Goal: Download file/media

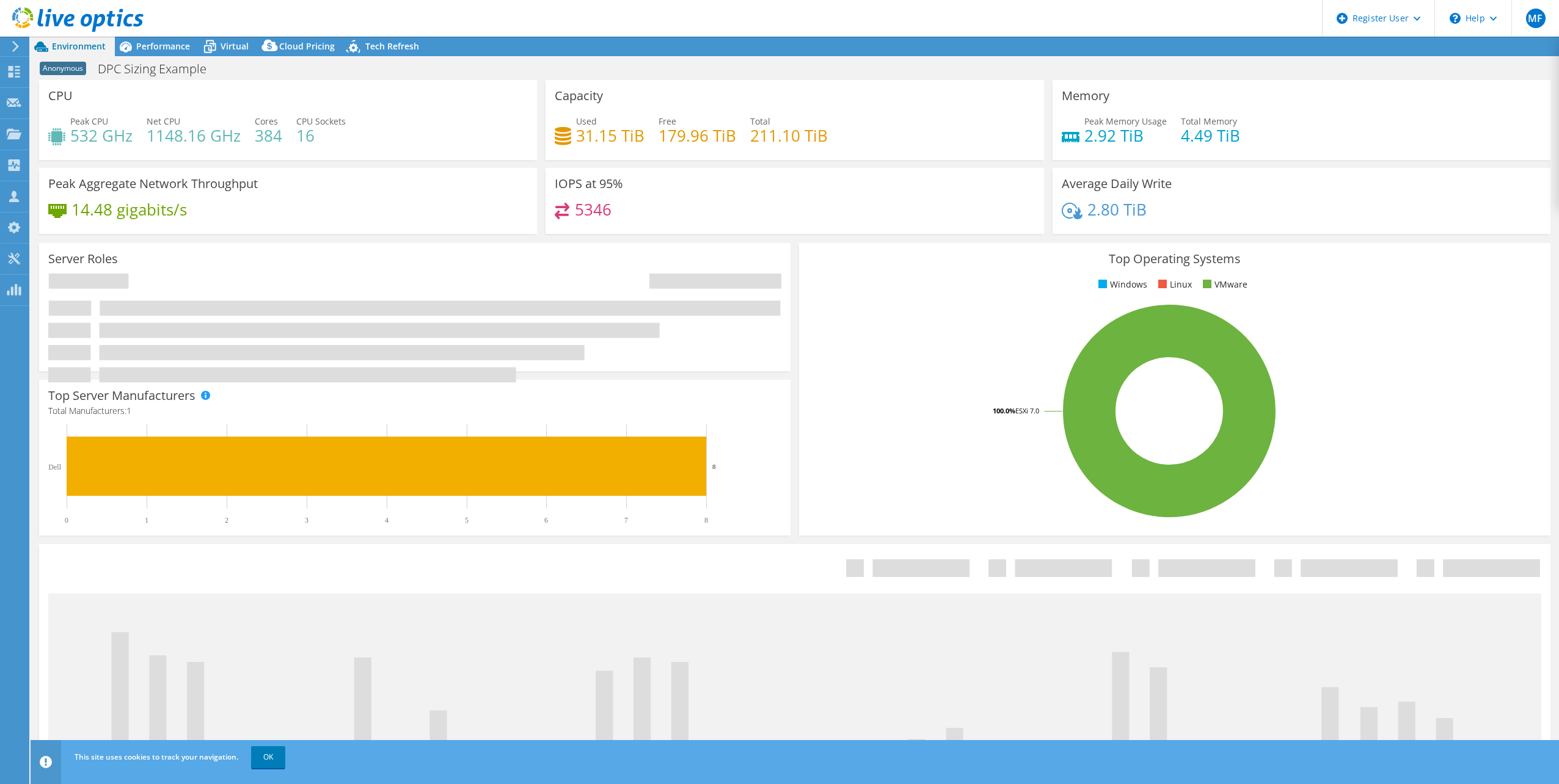
select select "USWest"
select select "USD"
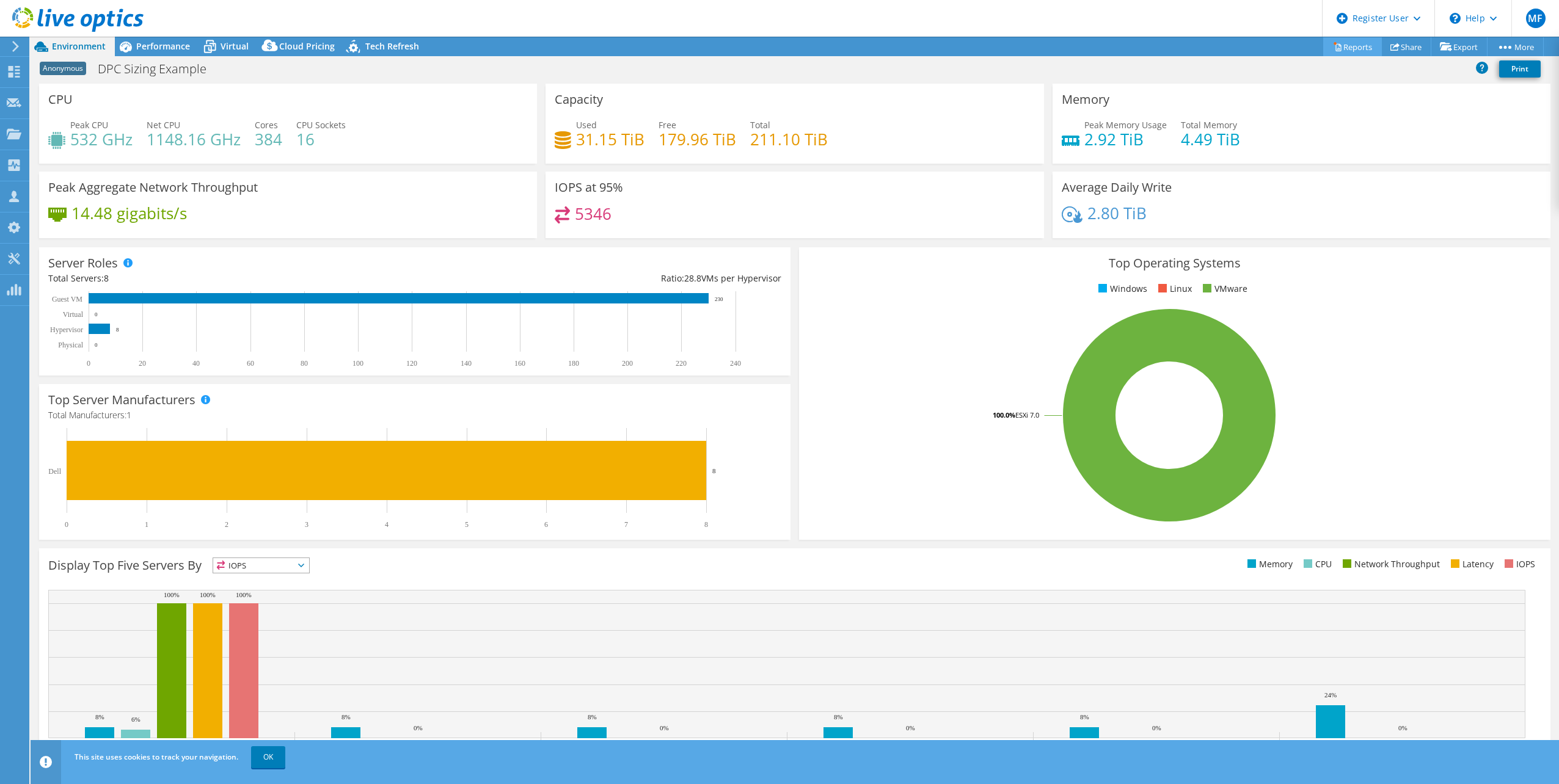
click at [1355, 49] on link "Reports" at bounding box center [1352, 47] width 59 height 19
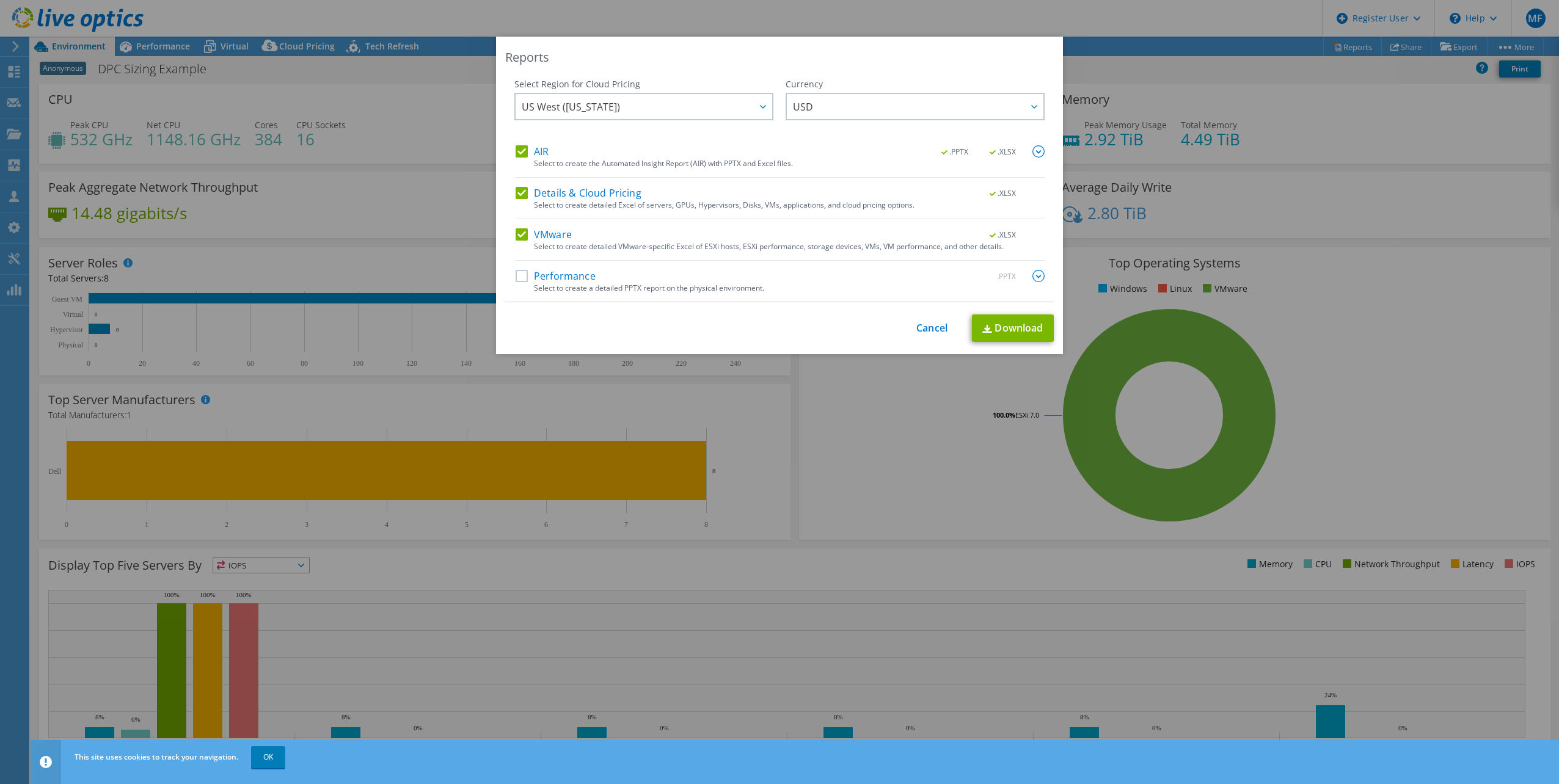
click at [516, 278] on label "Performance" at bounding box center [555, 275] width 80 height 12
click at [0, 0] on input "Performance" at bounding box center [0, 0] width 0 height 0
click at [754, 106] on div at bounding box center [763, 106] width 20 height 25
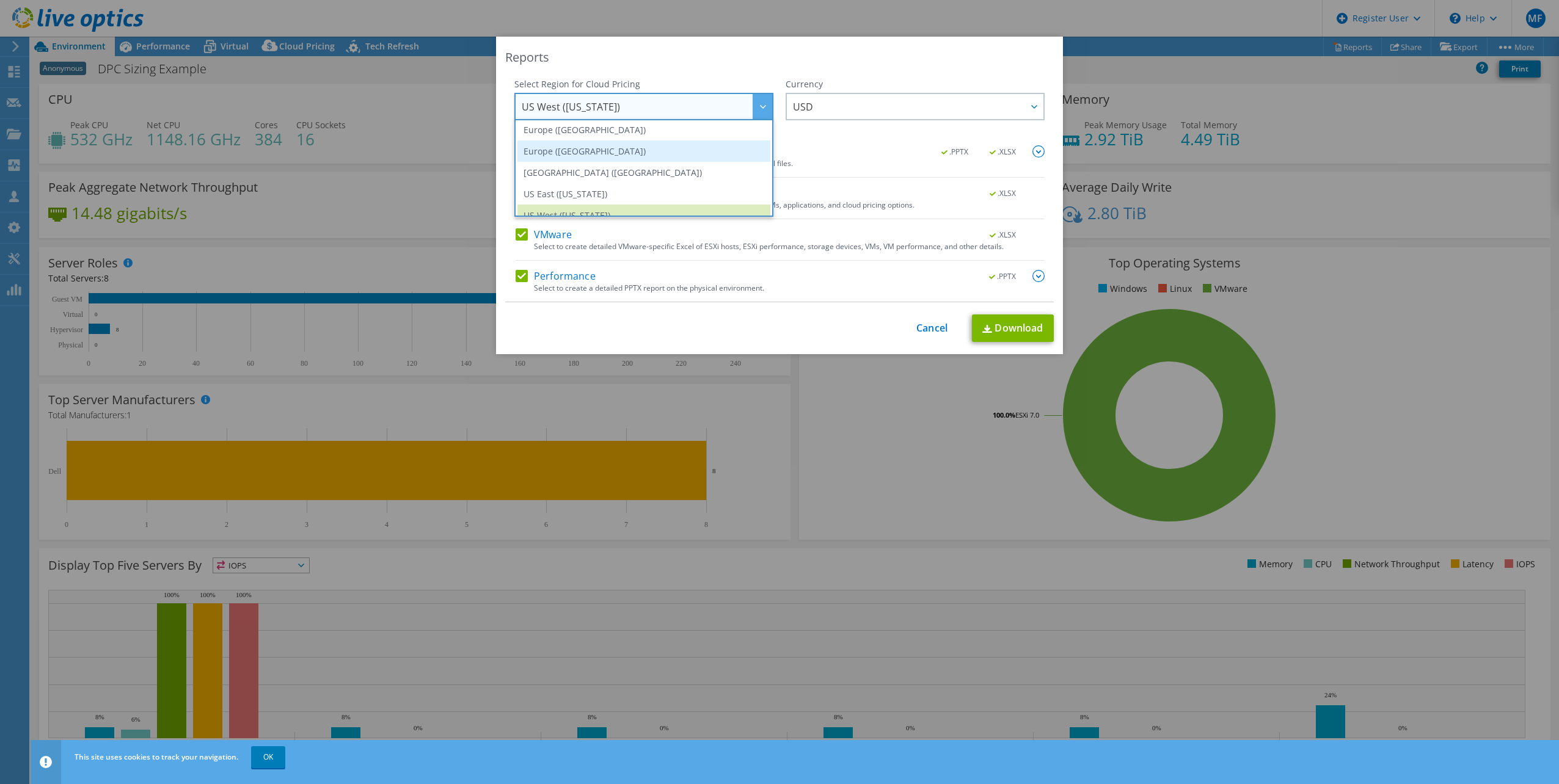
scroll to position [165, 0]
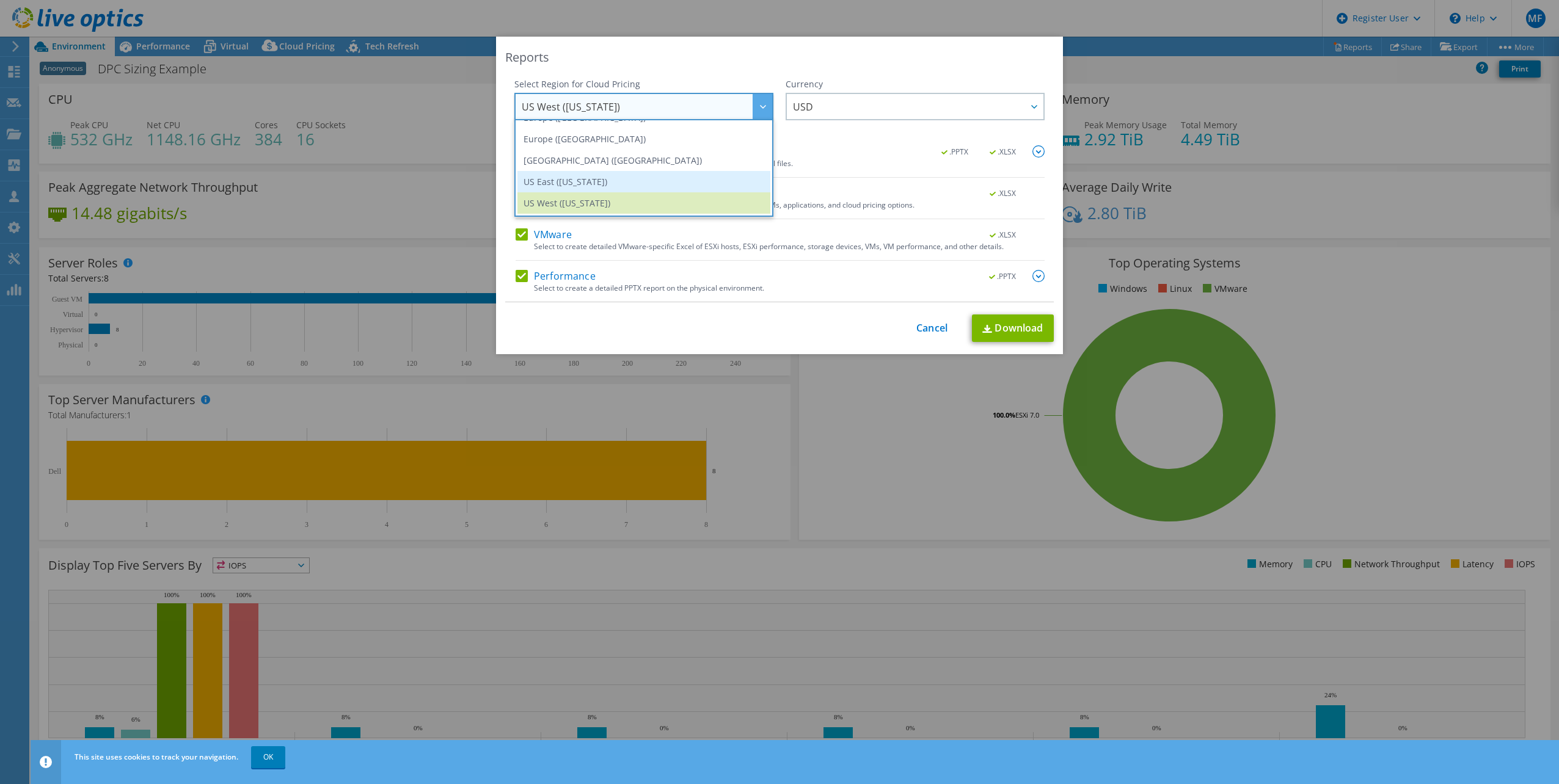
click at [597, 174] on li "US East ([US_STATE])" at bounding box center [644, 181] width 253 height 21
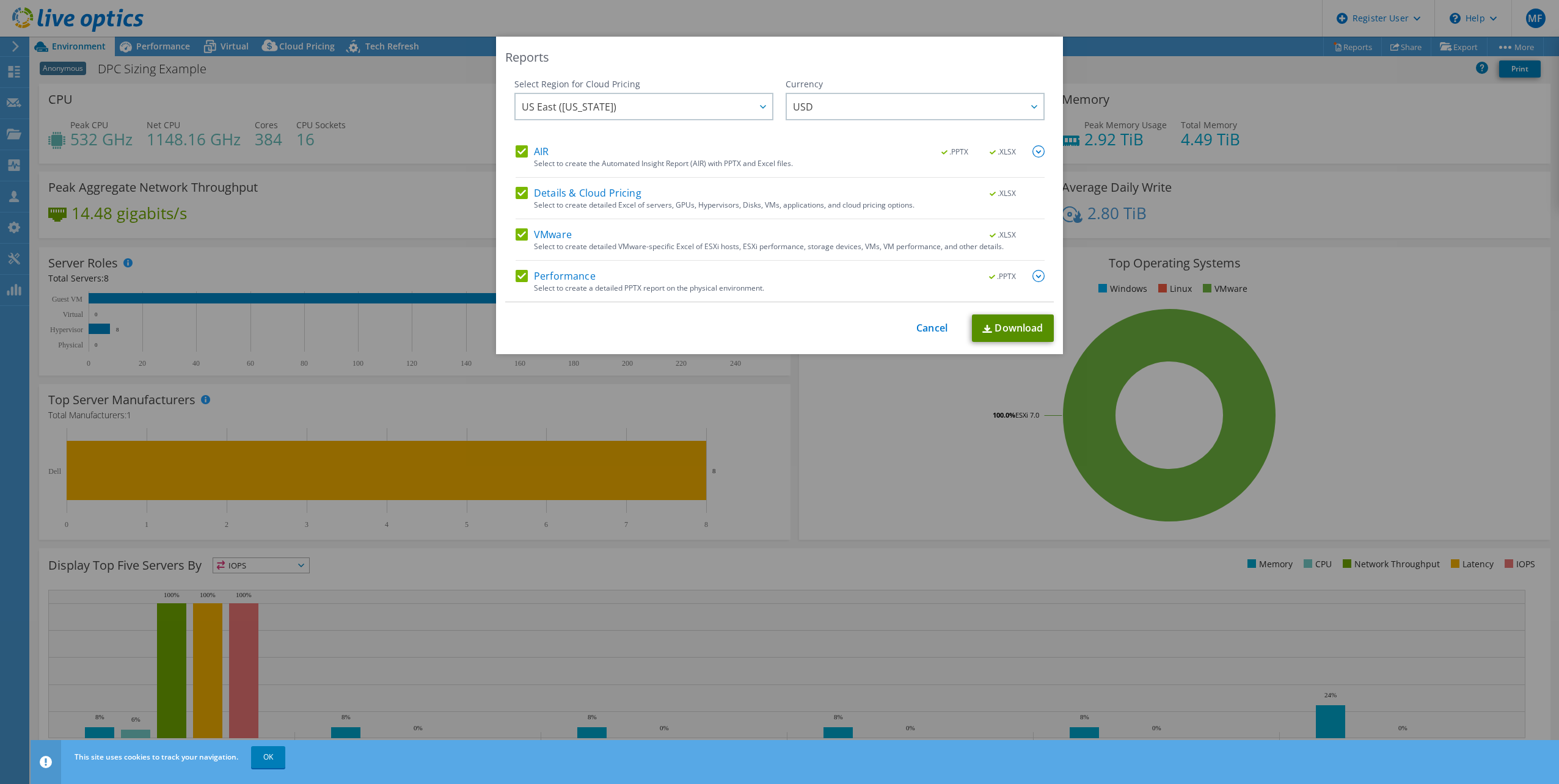
click at [996, 323] on link "Download" at bounding box center [1013, 328] width 82 height 28
